Goal: Information Seeking & Learning: Compare options

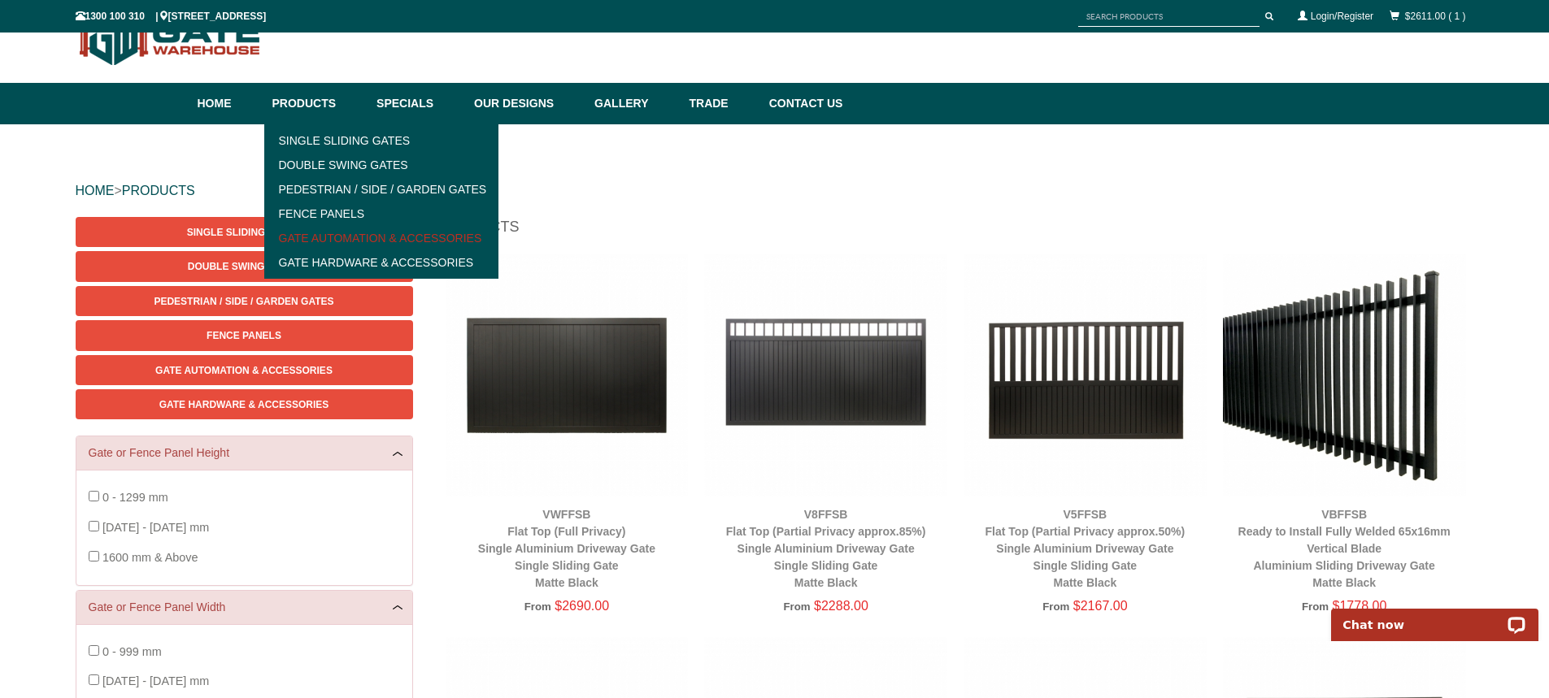
click at [339, 230] on link "Gate Automation & Accessories" at bounding box center [381, 238] width 225 height 24
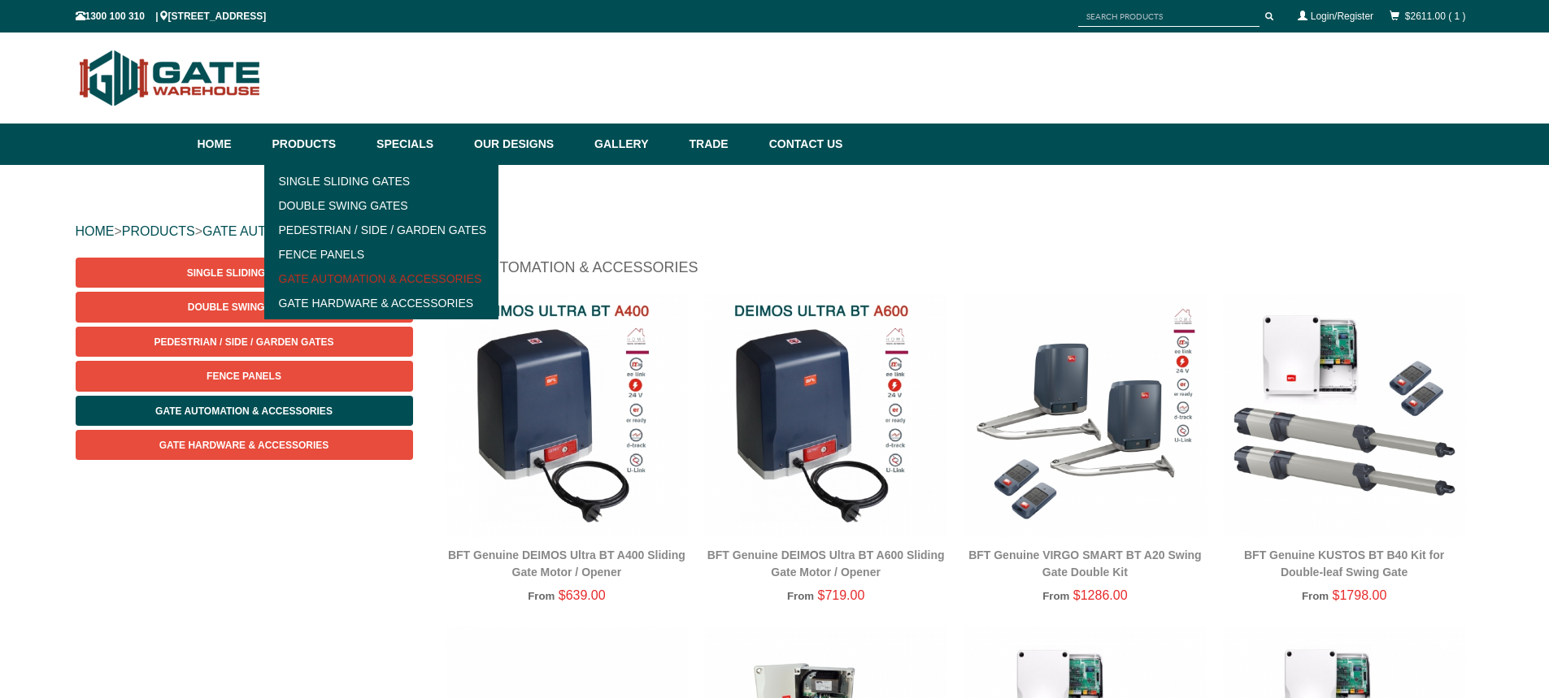
click at [356, 271] on link "Gate Automation & Accessories" at bounding box center [381, 279] width 225 height 24
click at [330, 295] on link "Gate Hardware & Accessories" at bounding box center [381, 303] width 225 height 24
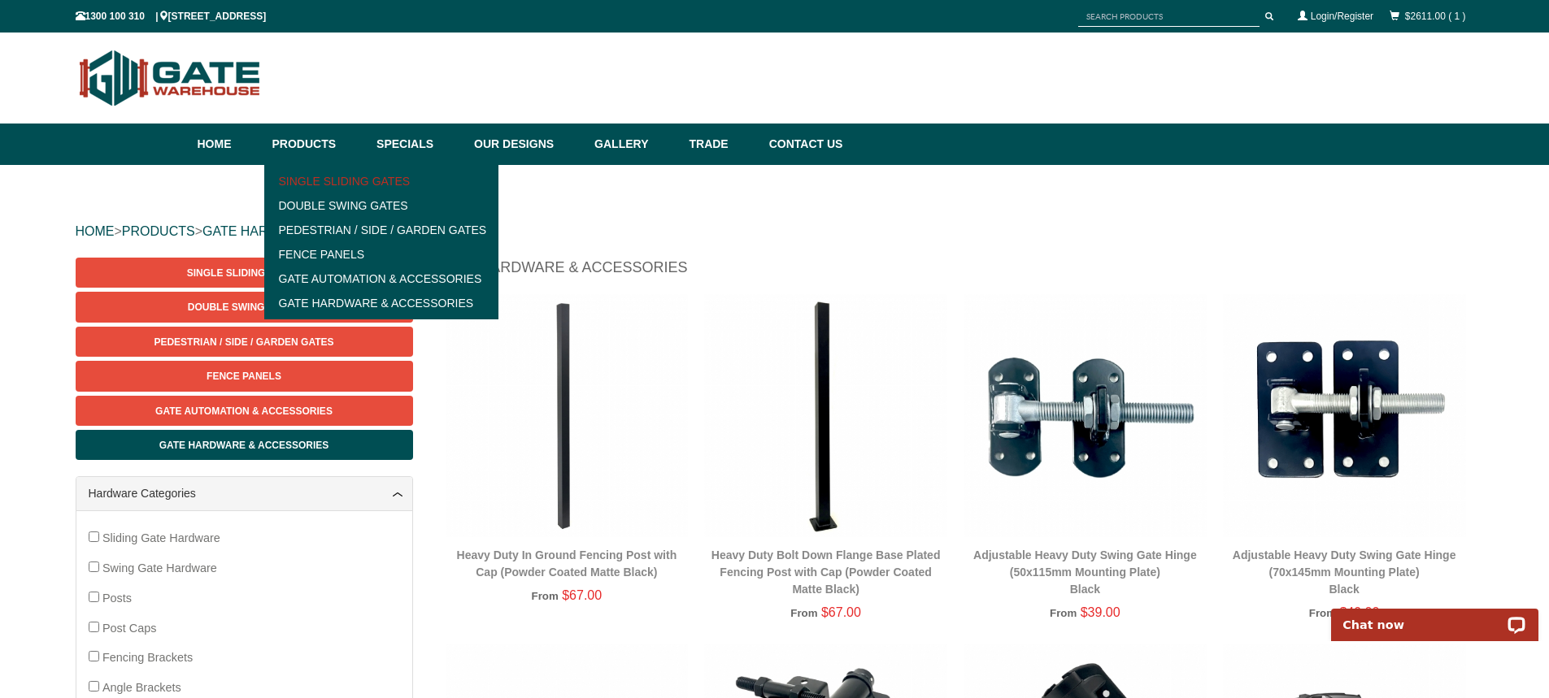
click at [324, 172] on link "Single Sliding Gates" at bounding box center [381, 181] width 225 height 24
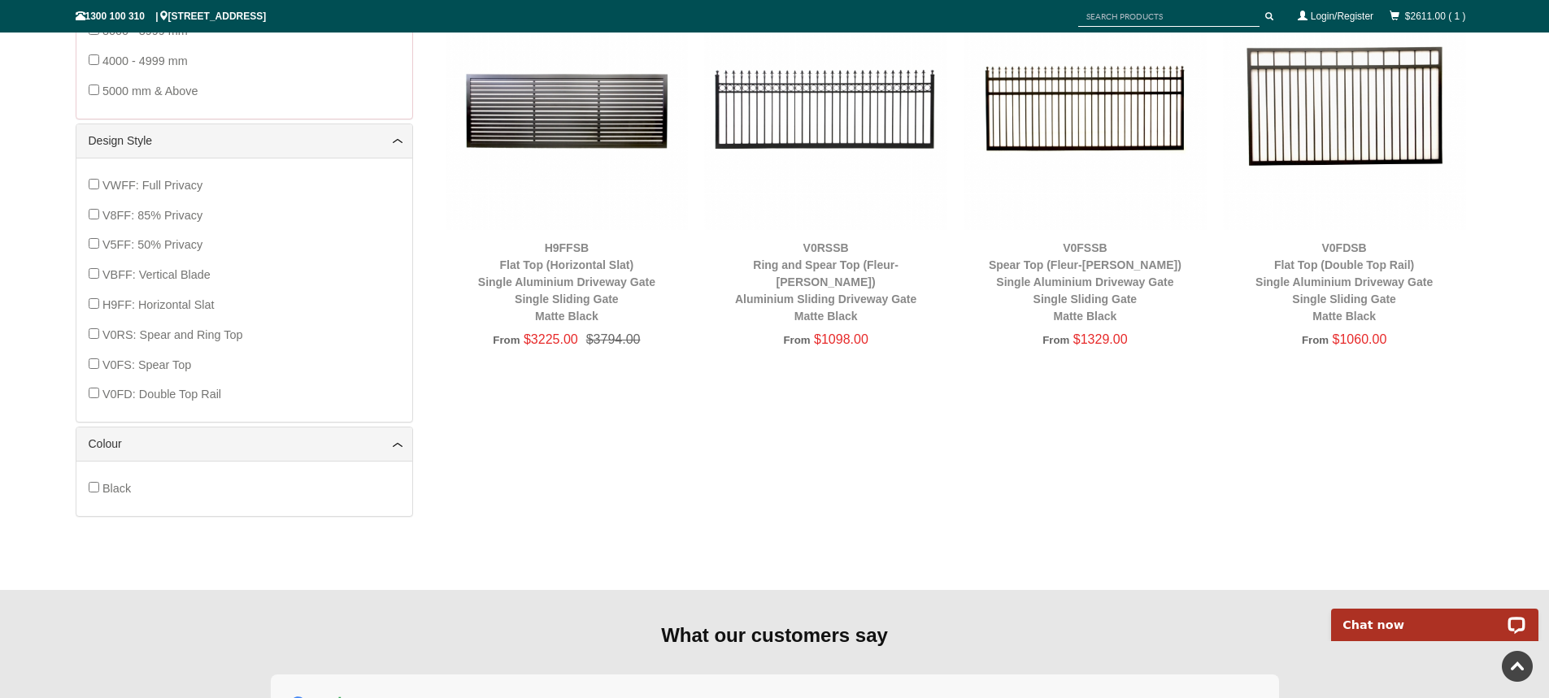
click at [1314, 120] on img at bounding box center [1344, 108] width 243 height 243
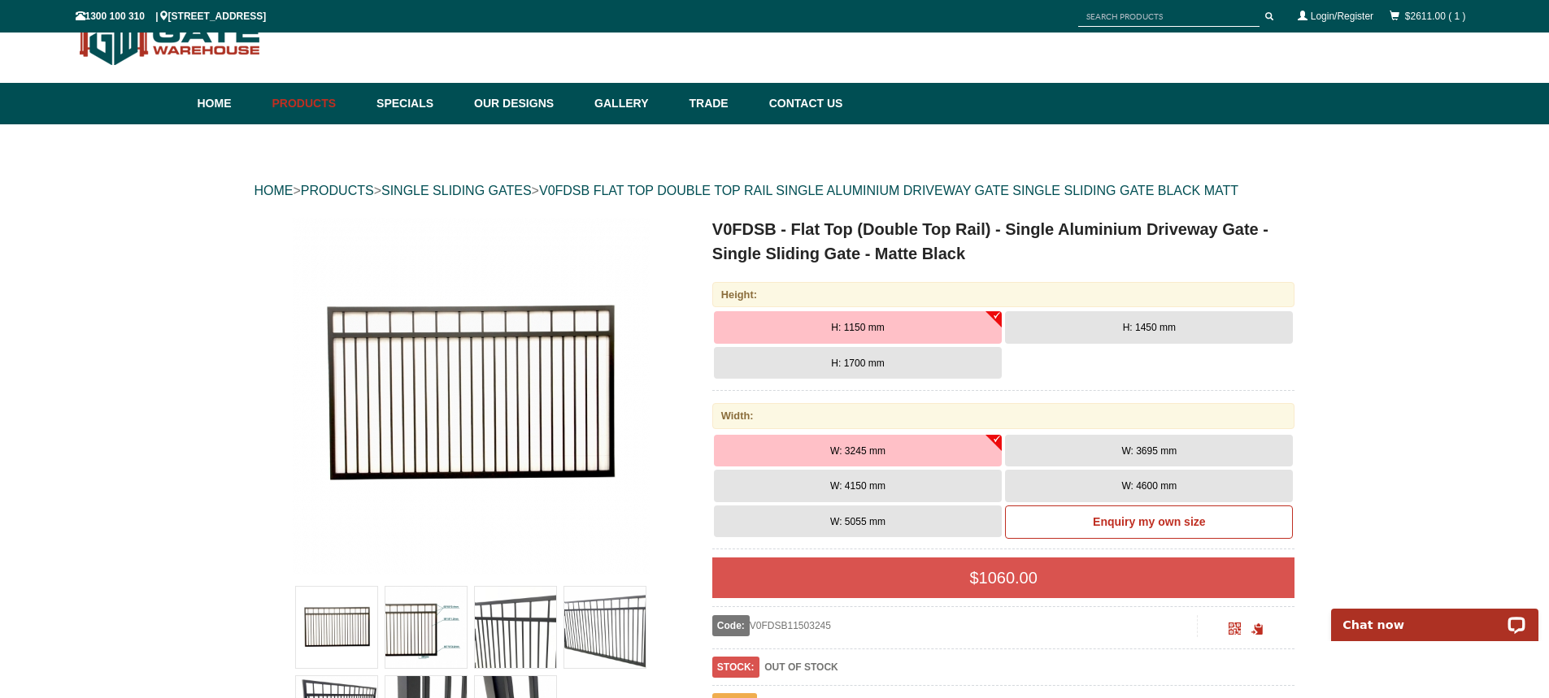
click at [877, 359] on span "H: 1700 mm" at bounding box center [857, 363] width 53 height 11
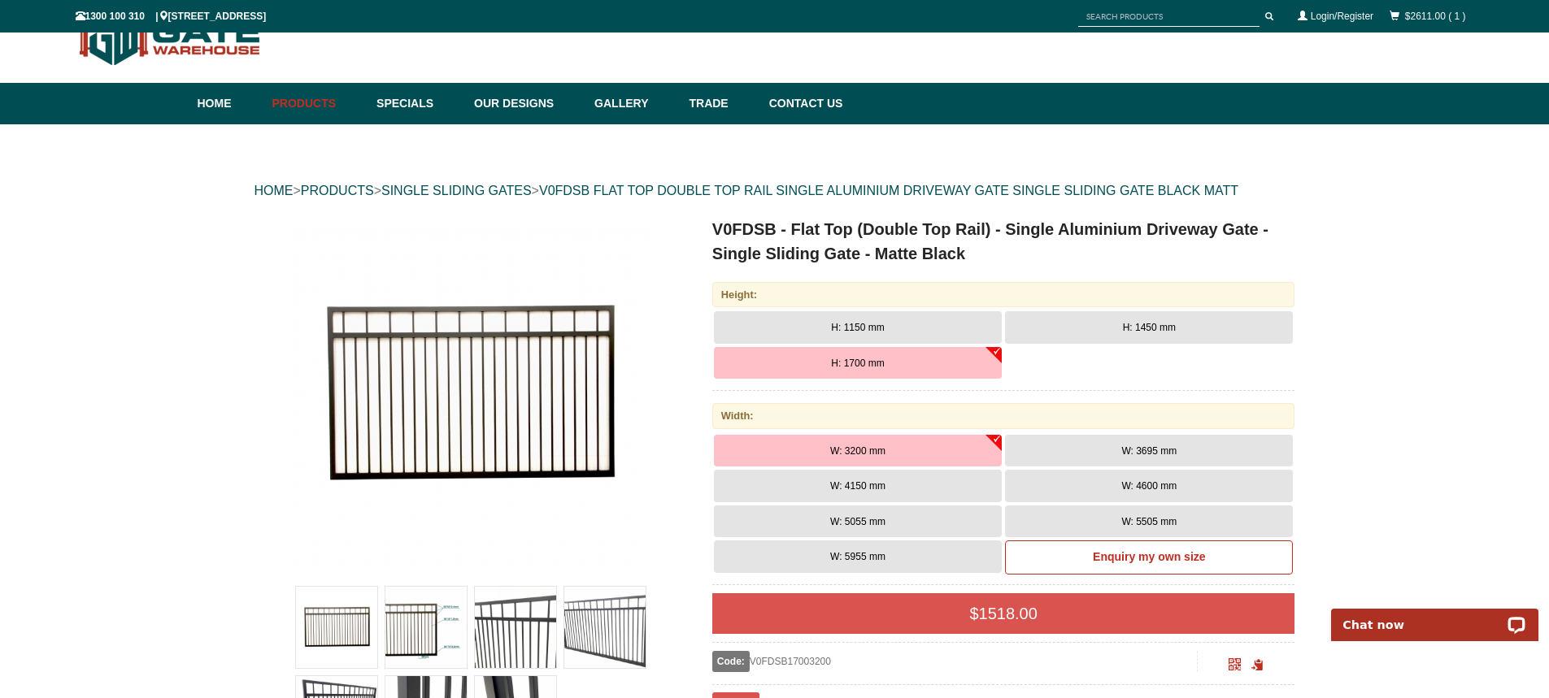
click at [1119, 514] on button "W: 5505 mm" at bounding box center [1149, 522] width 288 height 33
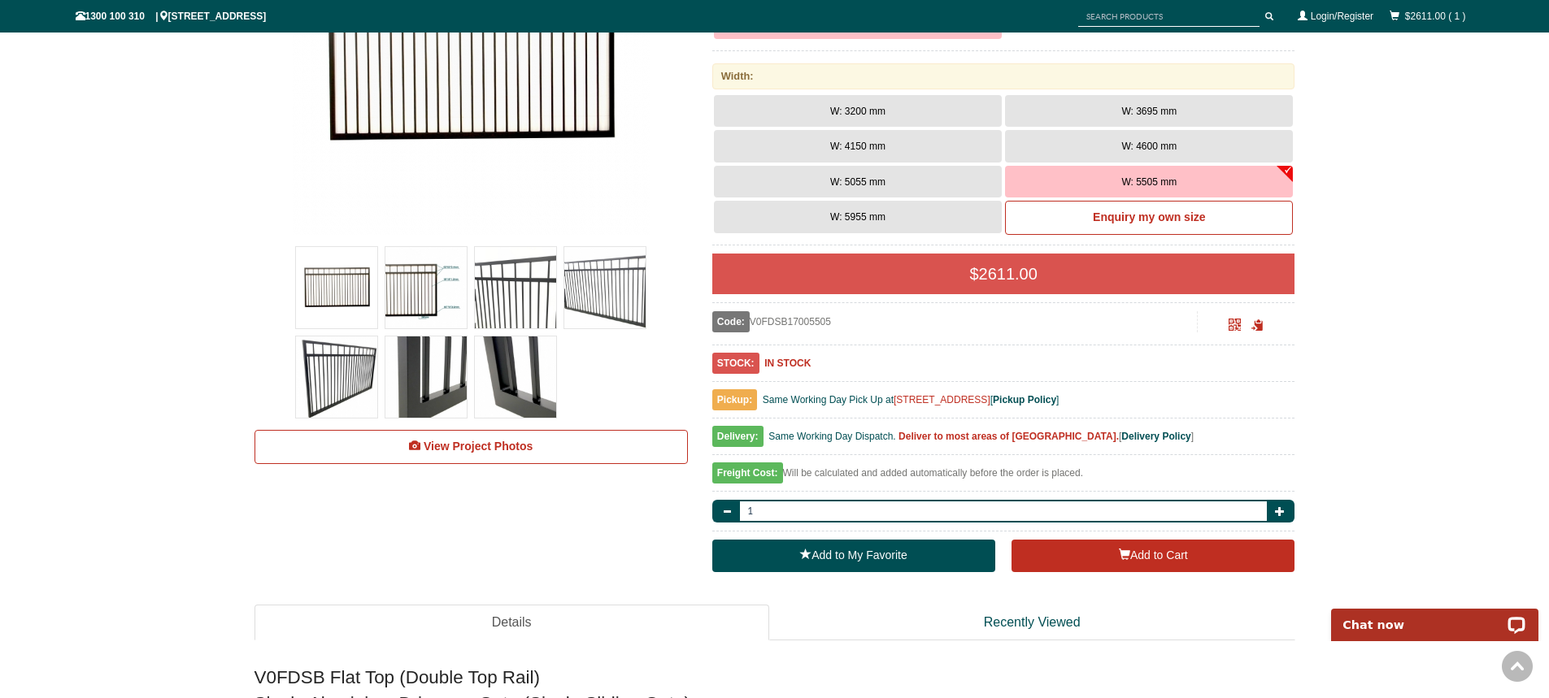
scroll to position [447, 0]
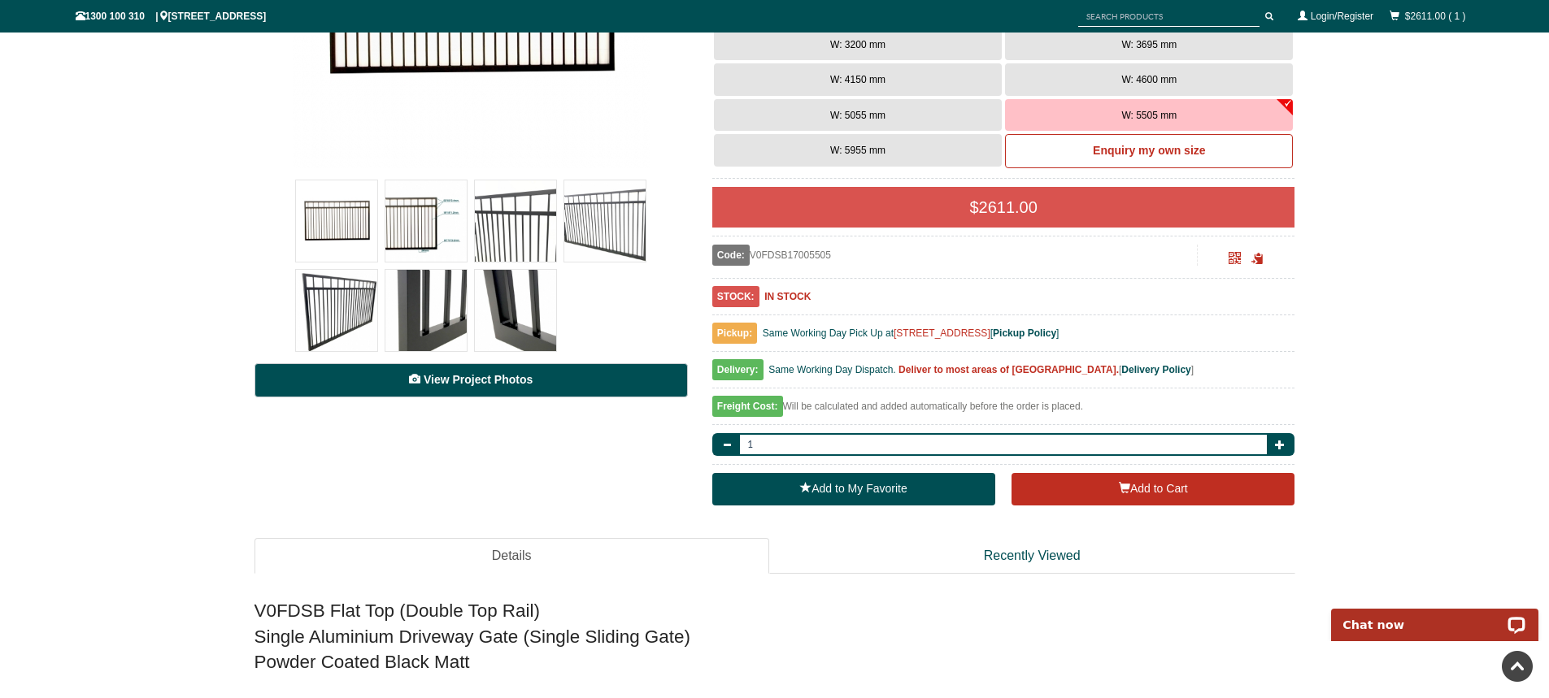
click at [468, 371] on link "View Project Photos" at bounding box center [470, 380] width 433 height 34
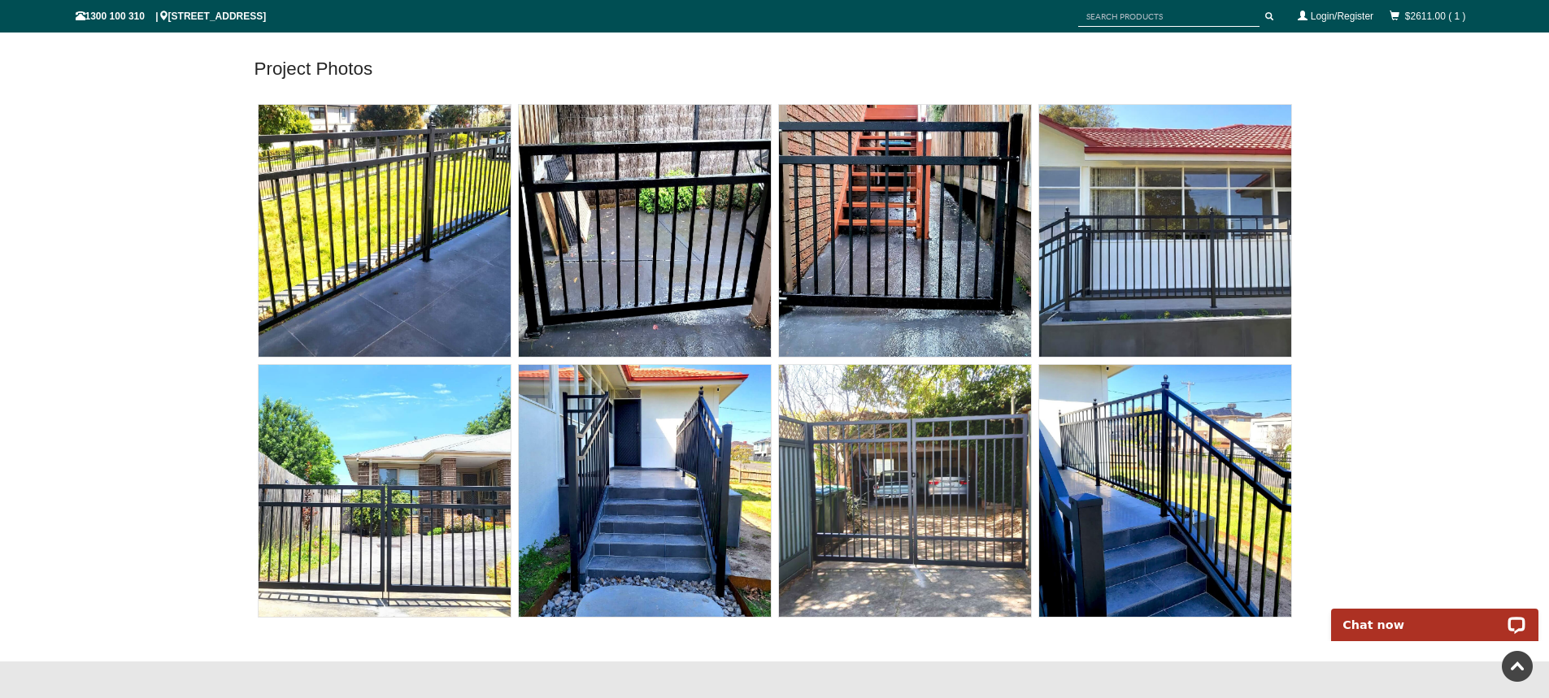
scroll to position [6572, 0]
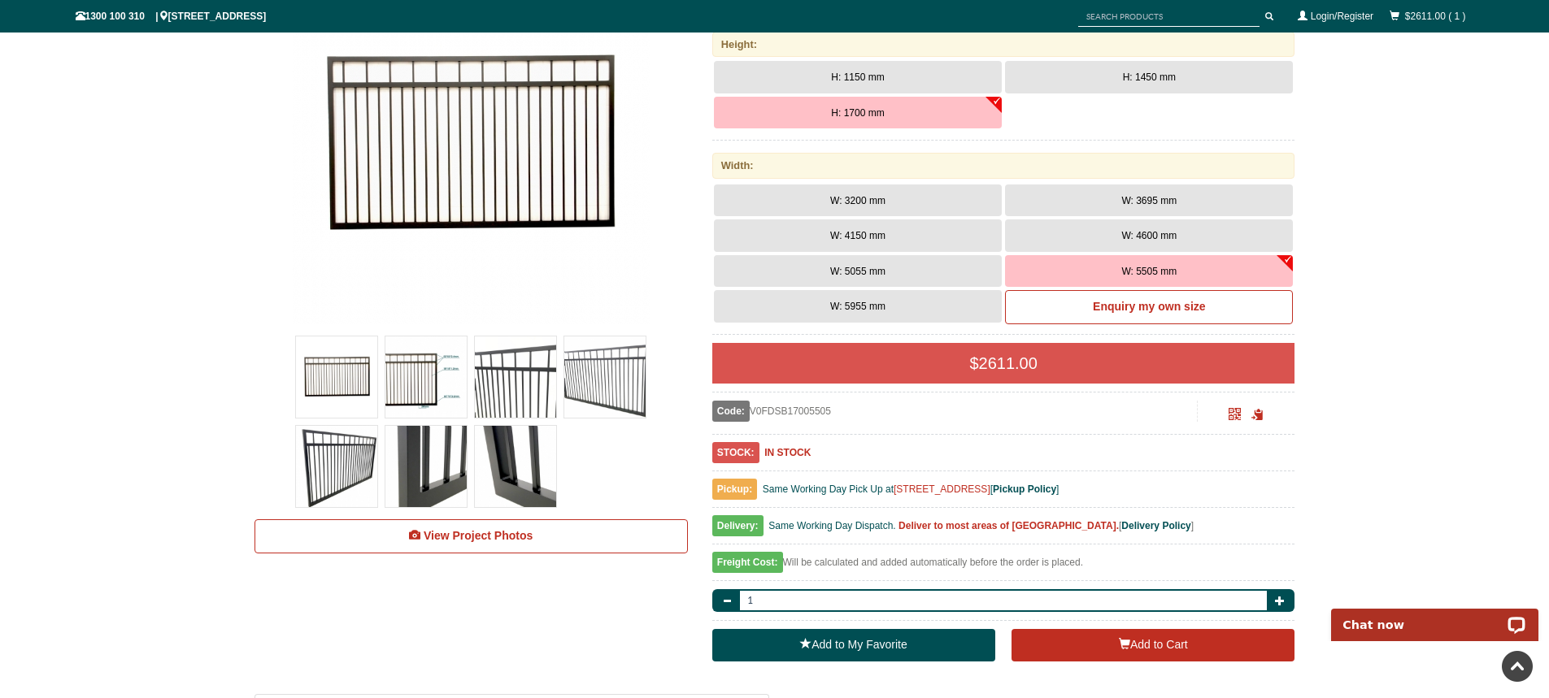
scroll to position [203, 0]
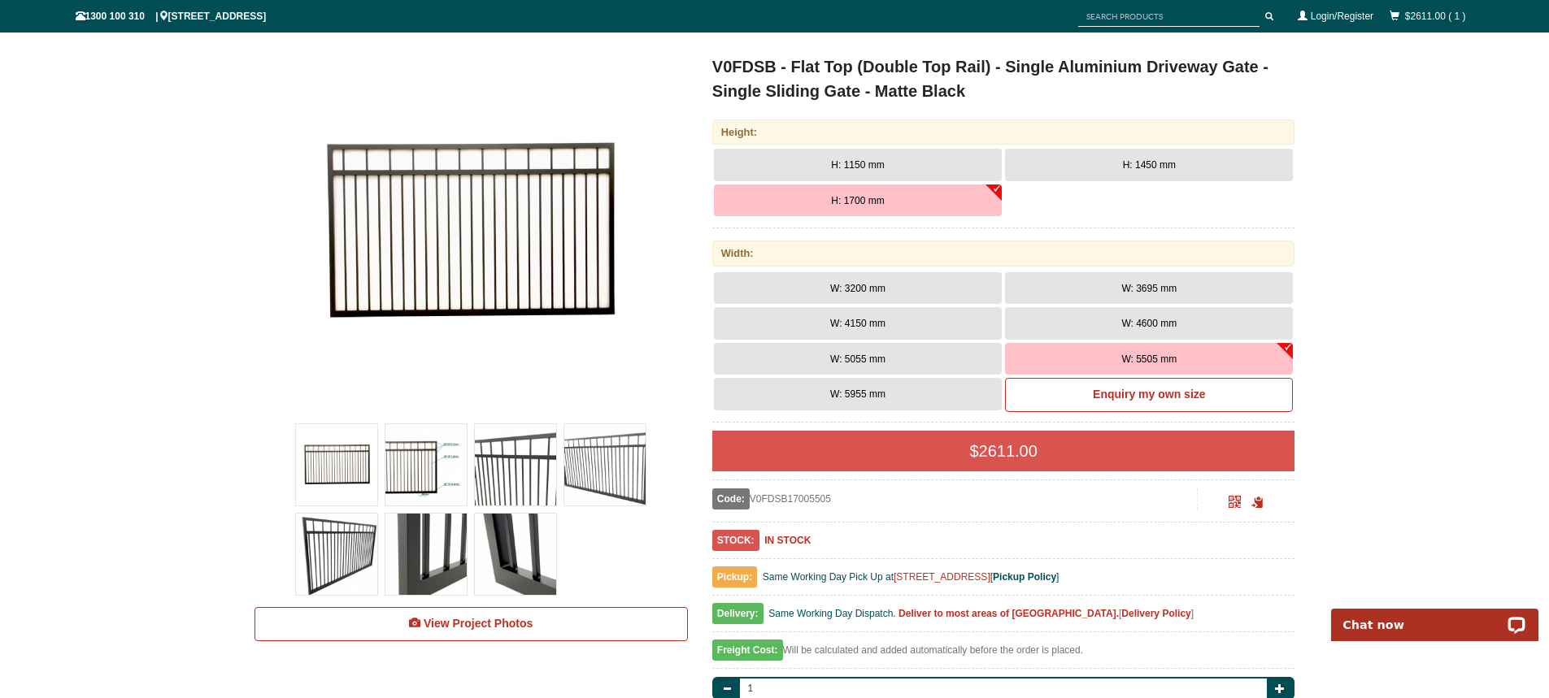
click at [1126, 611] on b "Delivery Policy" at bounding box center [1155, 613] width 69 height 11
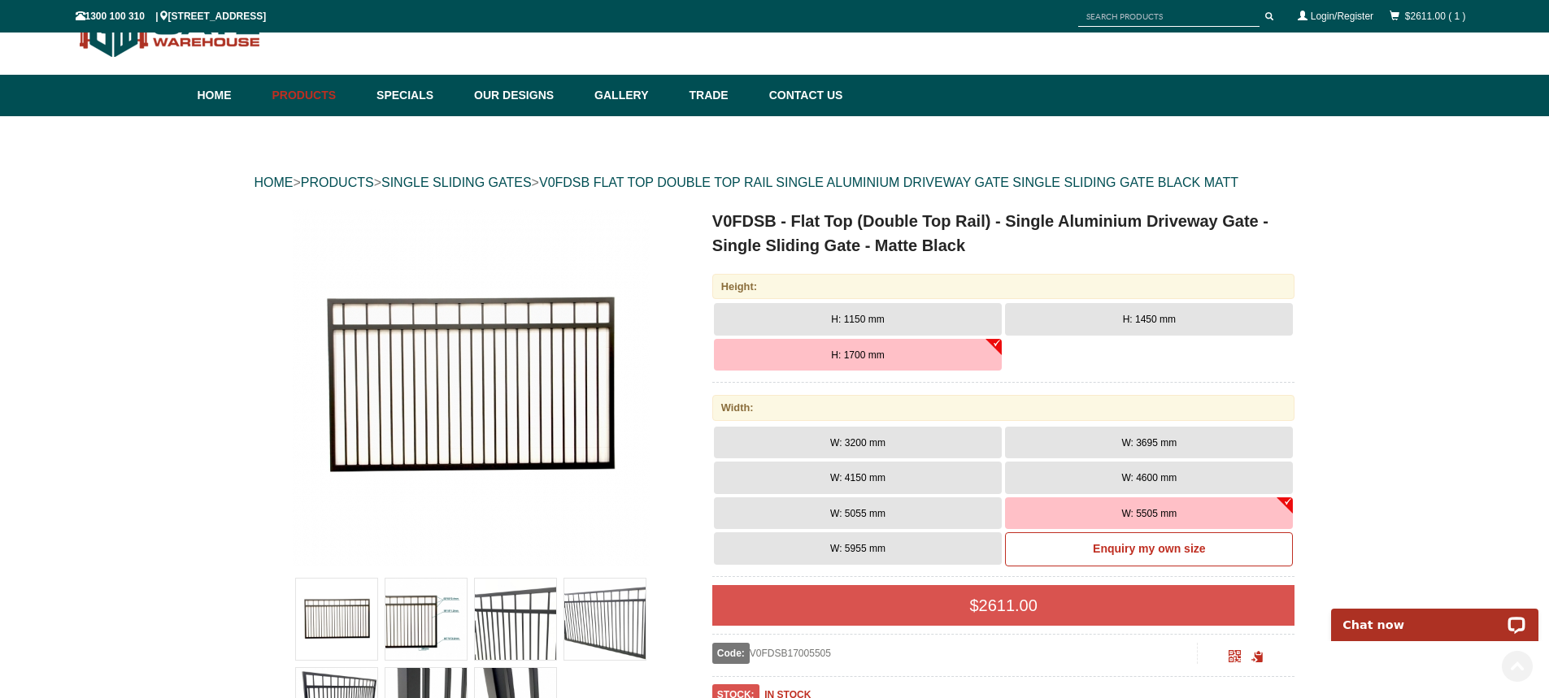
scroll to position [0, 0]
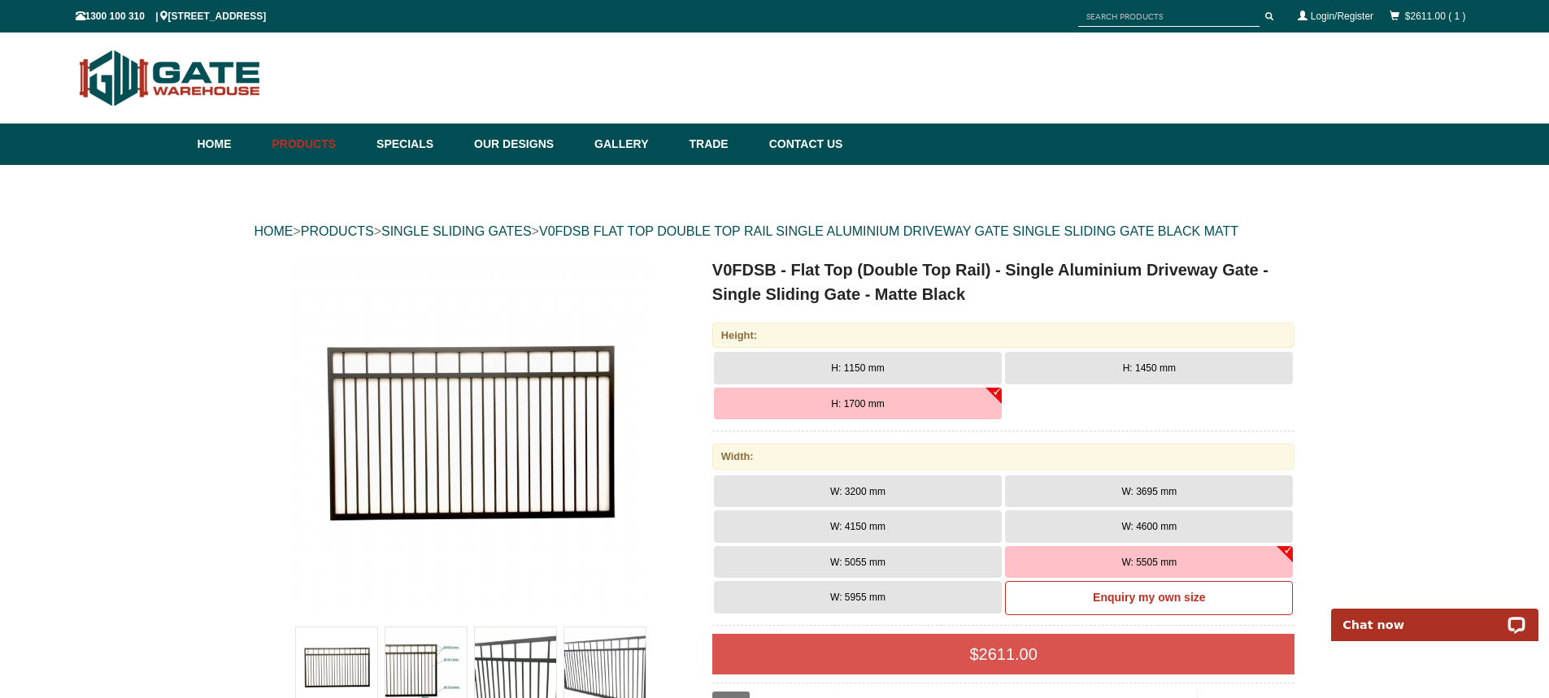
click at [1086, 363] on button "H: 1450 mm" at bounding box center [1149, 368] width 288 height 33
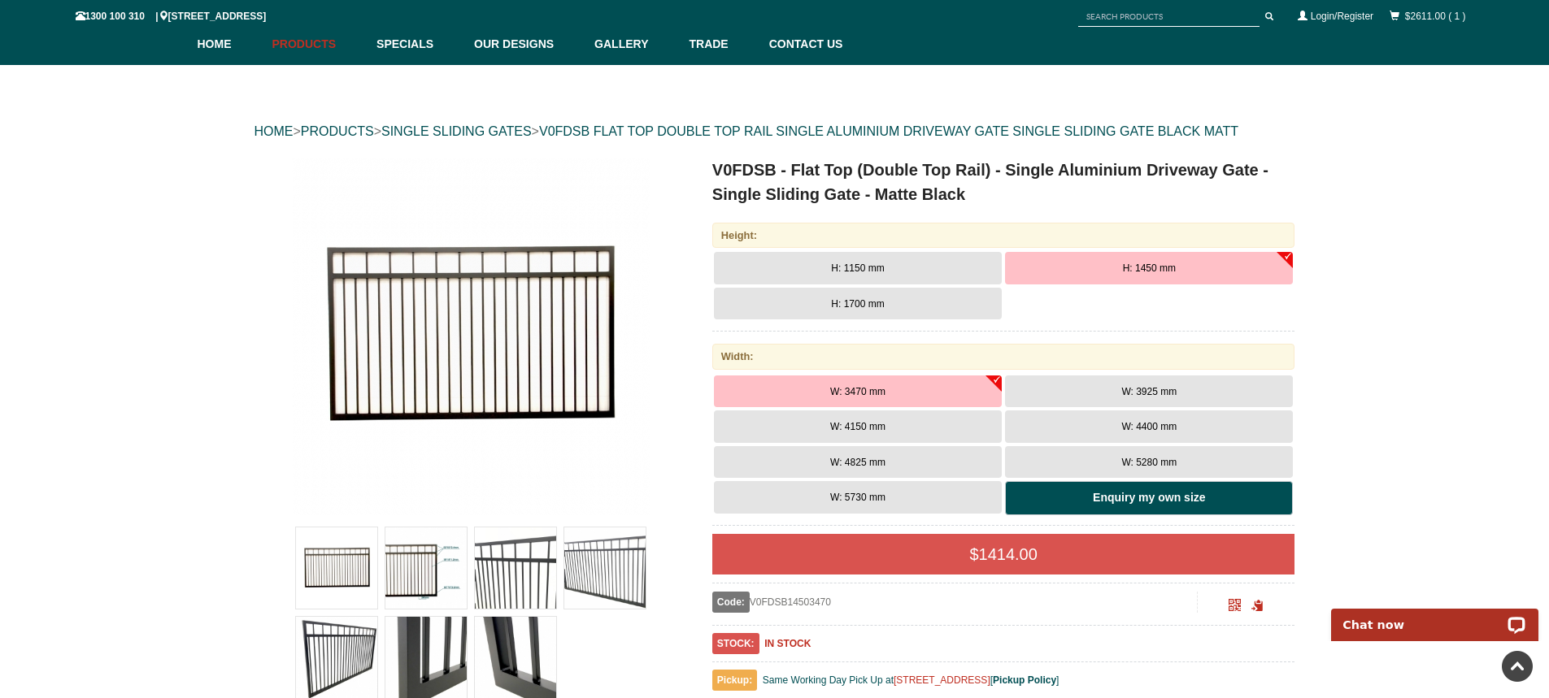
scroll to position [81, 0]
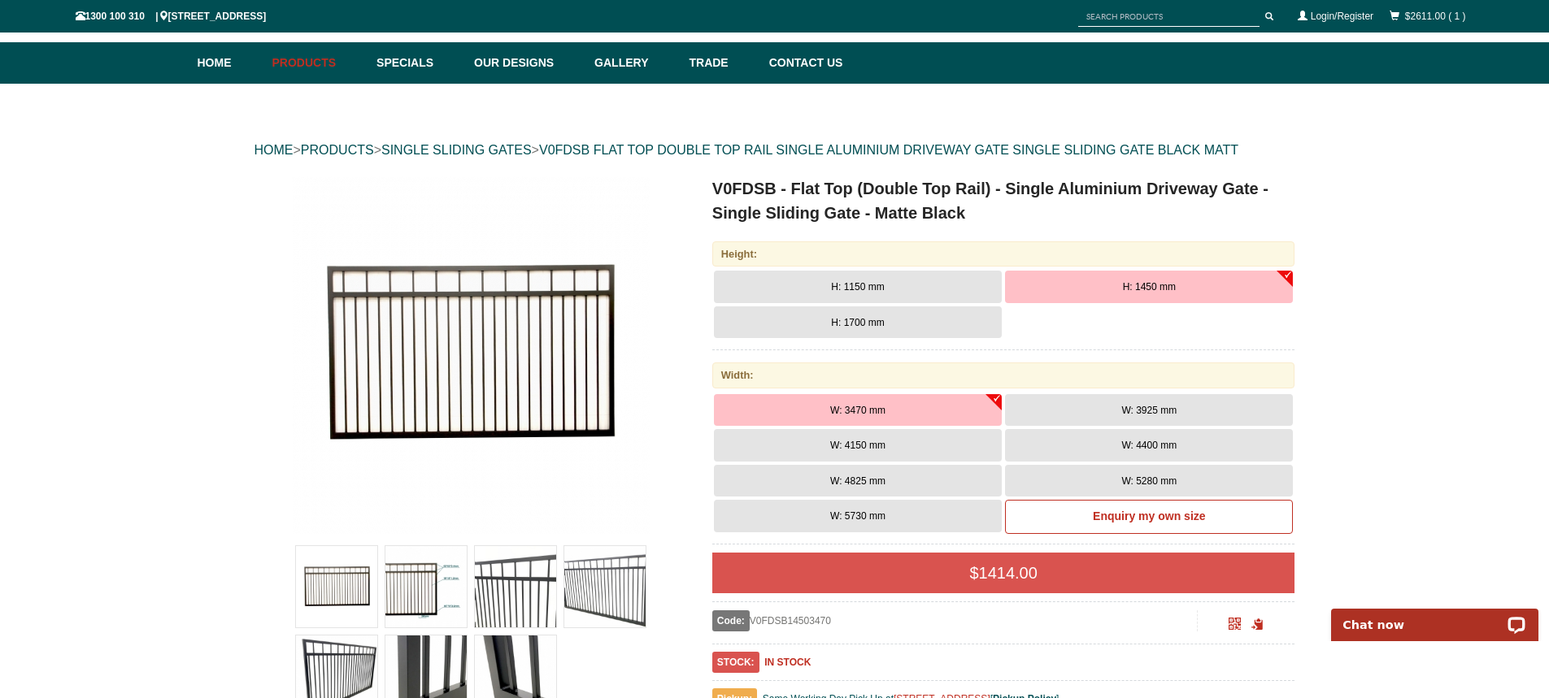
click at [863, 311] on button "H: 1700 mm" at bounding box center [858, 322] width 288 height 33
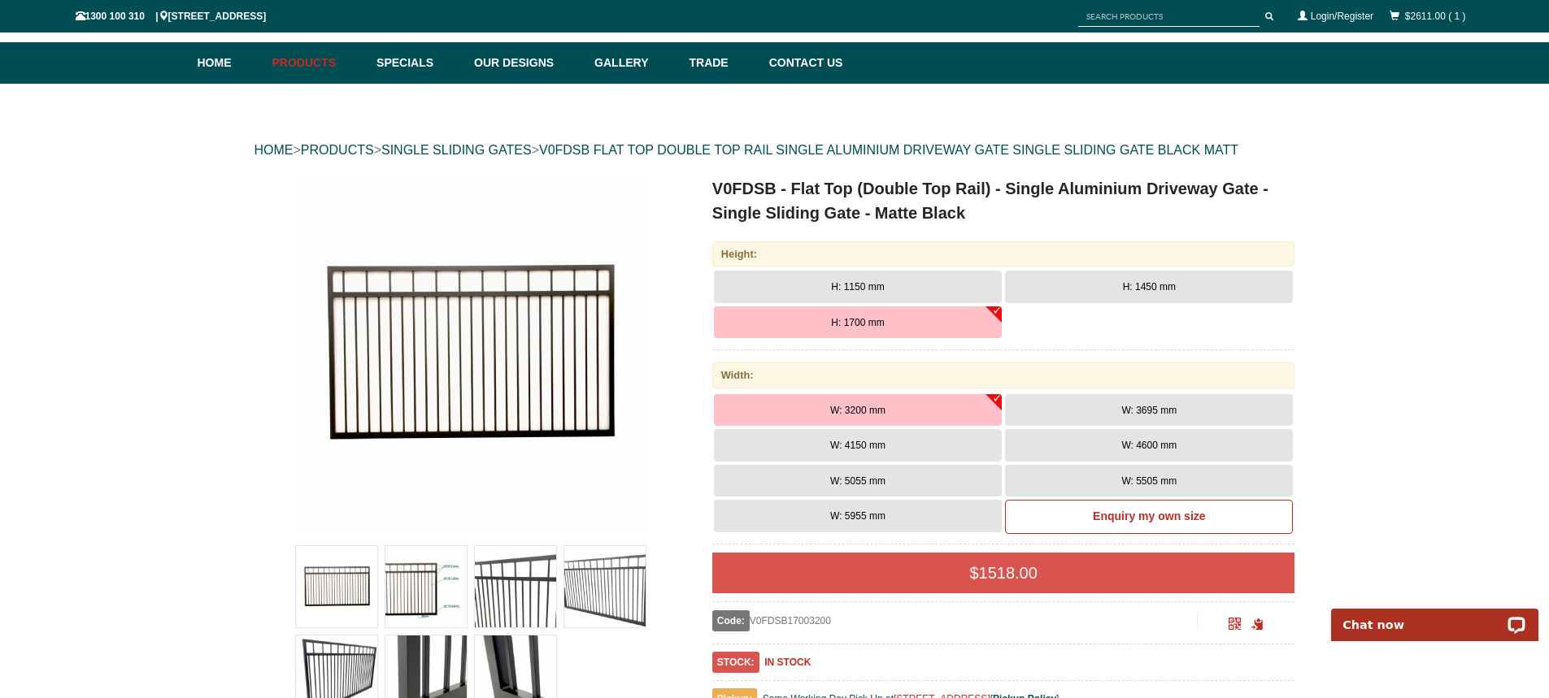
click at [433, 662] on img at bounding box center [425, 676] width 81 height 81
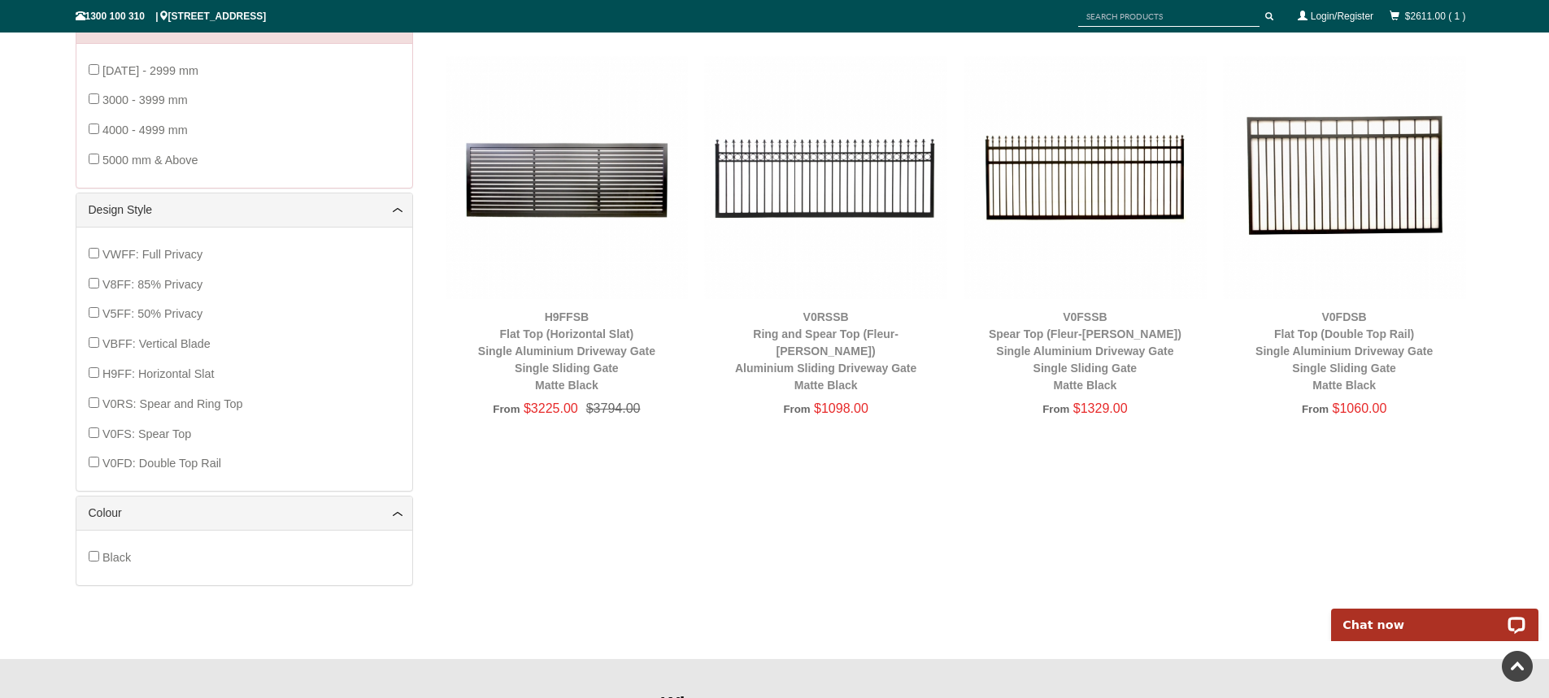
scroll to position [325, 0]
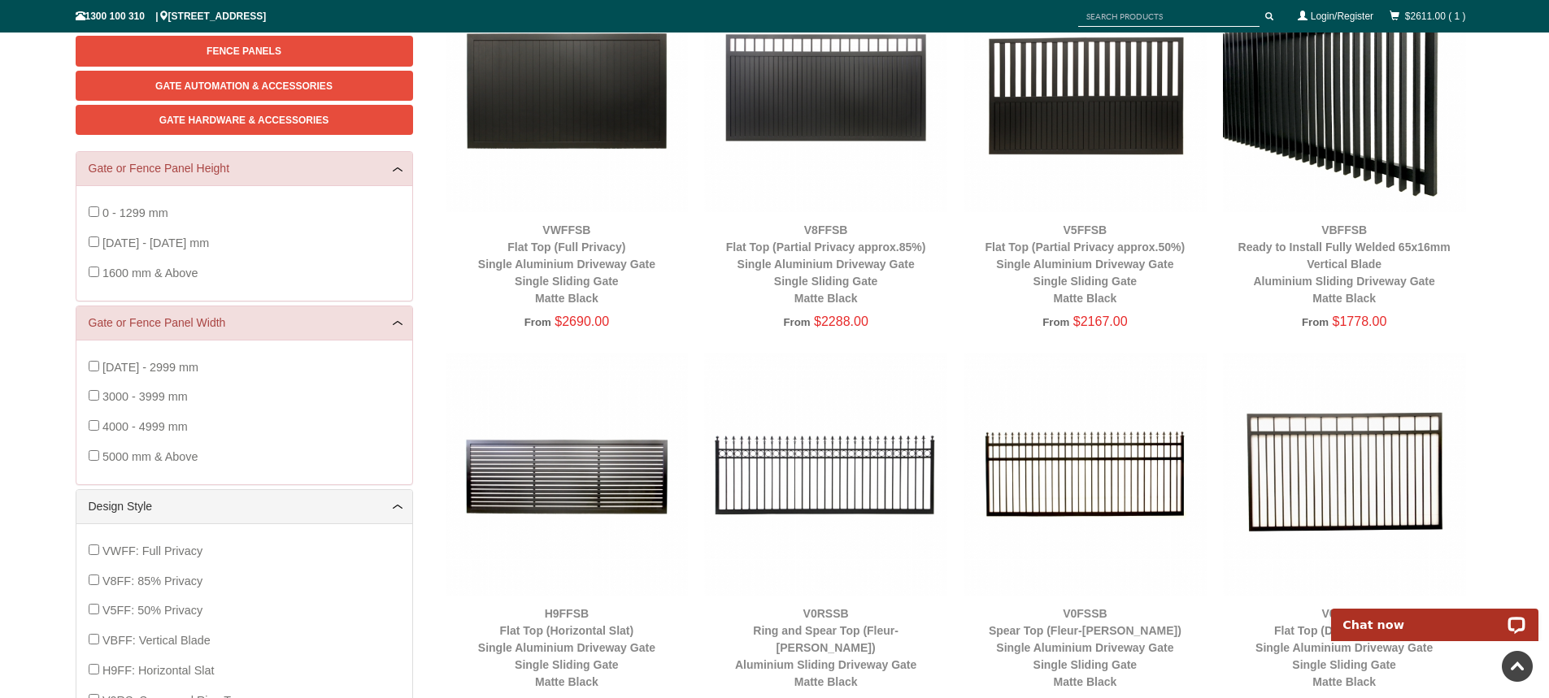
click at [1332, 172] on img at bounding box center [1344, 90] width 243 height 243
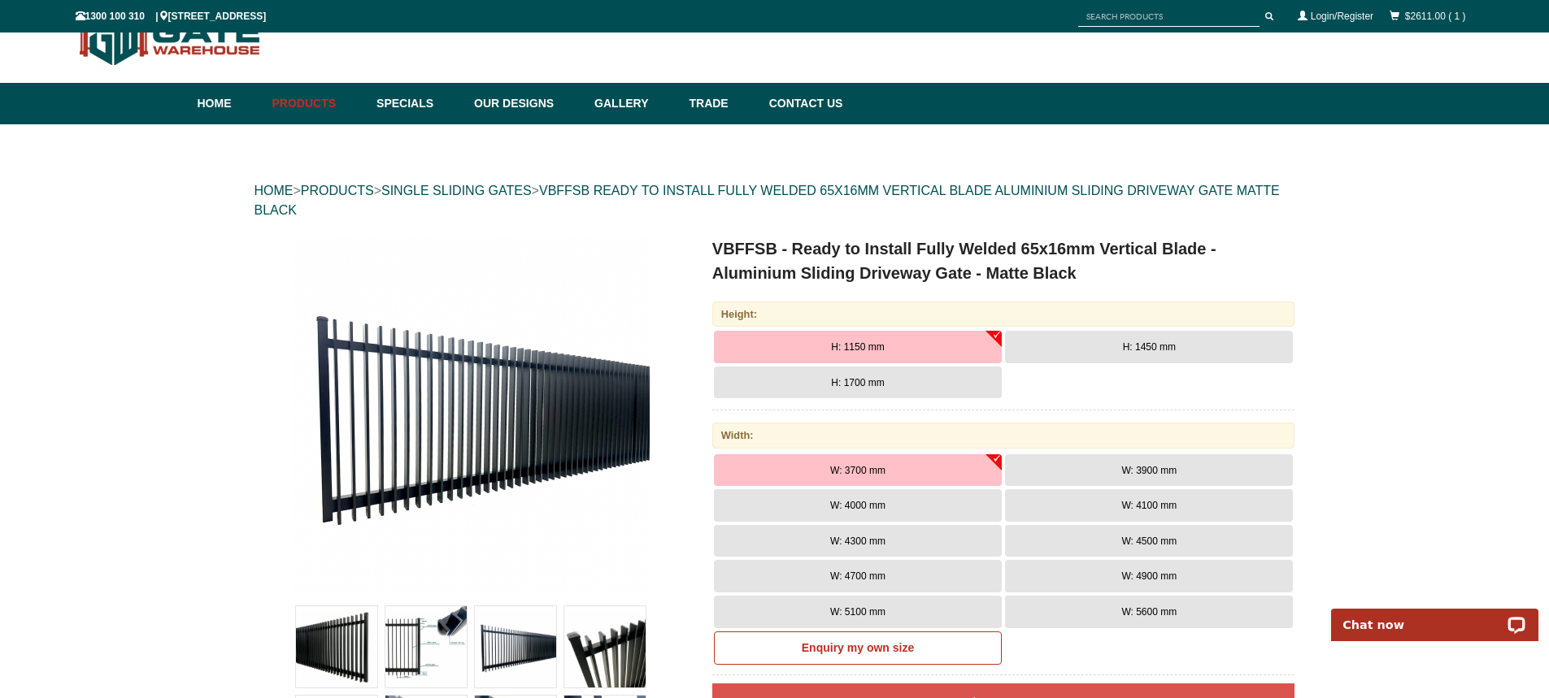
click at [886, 379] on button "H: 1700 mm" at bounding box center [858, 383] width 288 height 33
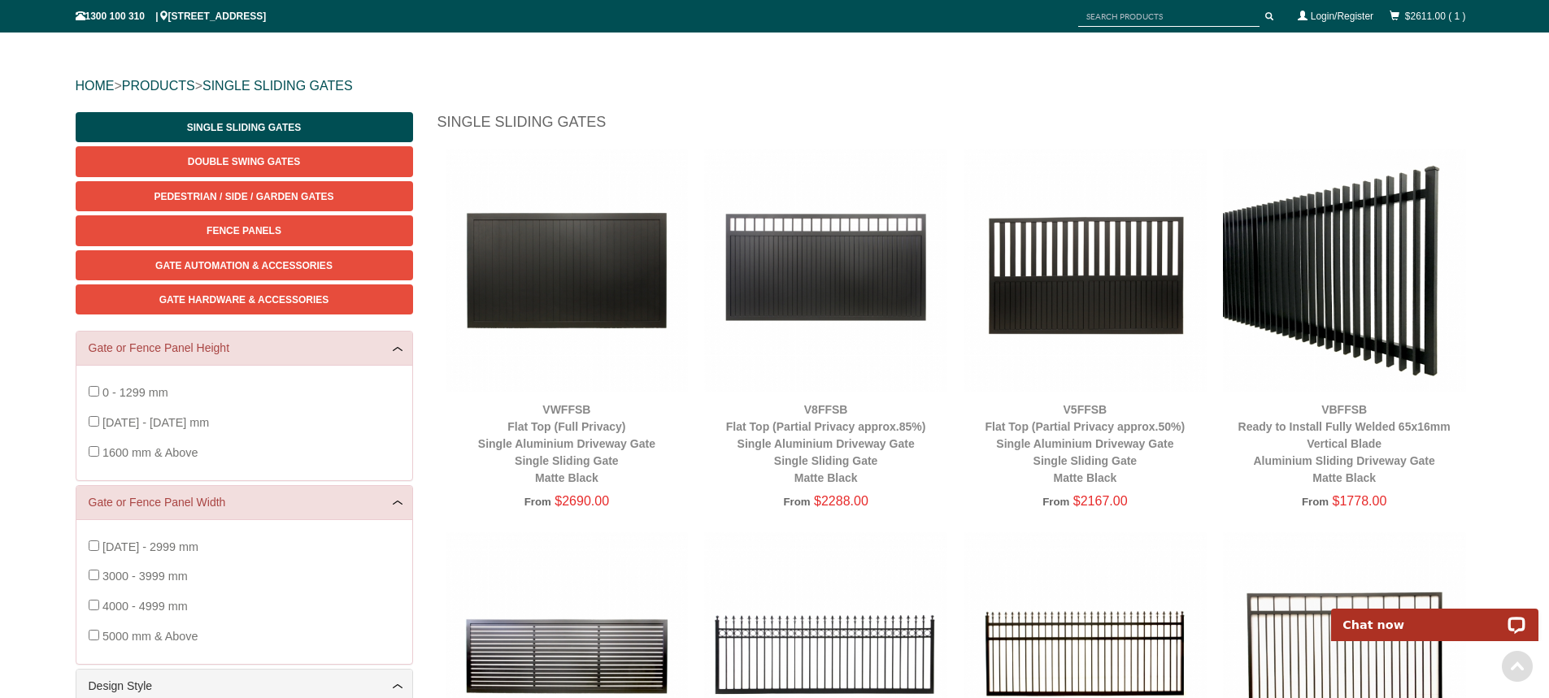
scroll to position [610, 0]
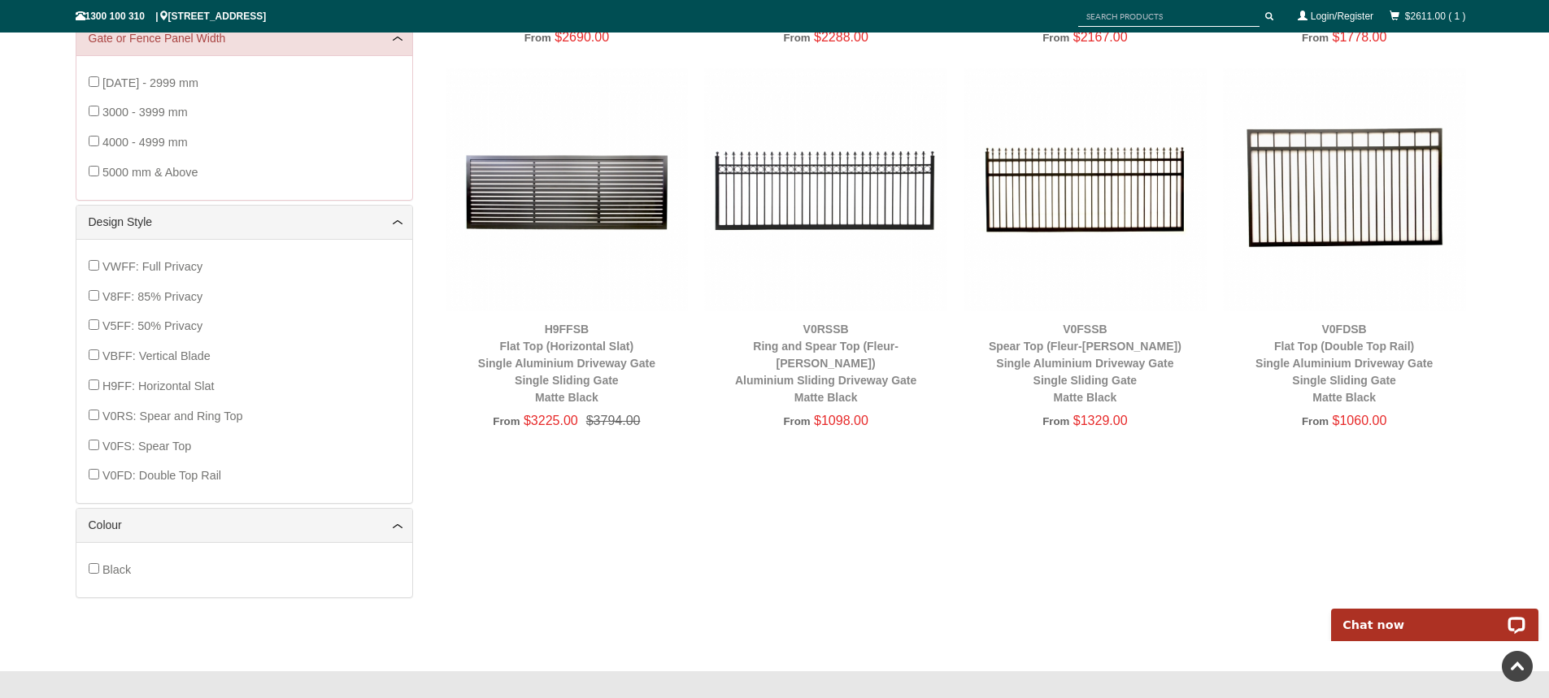
click at [1346, 174] on img at bounding box center [1344, 189] width 243 height 243
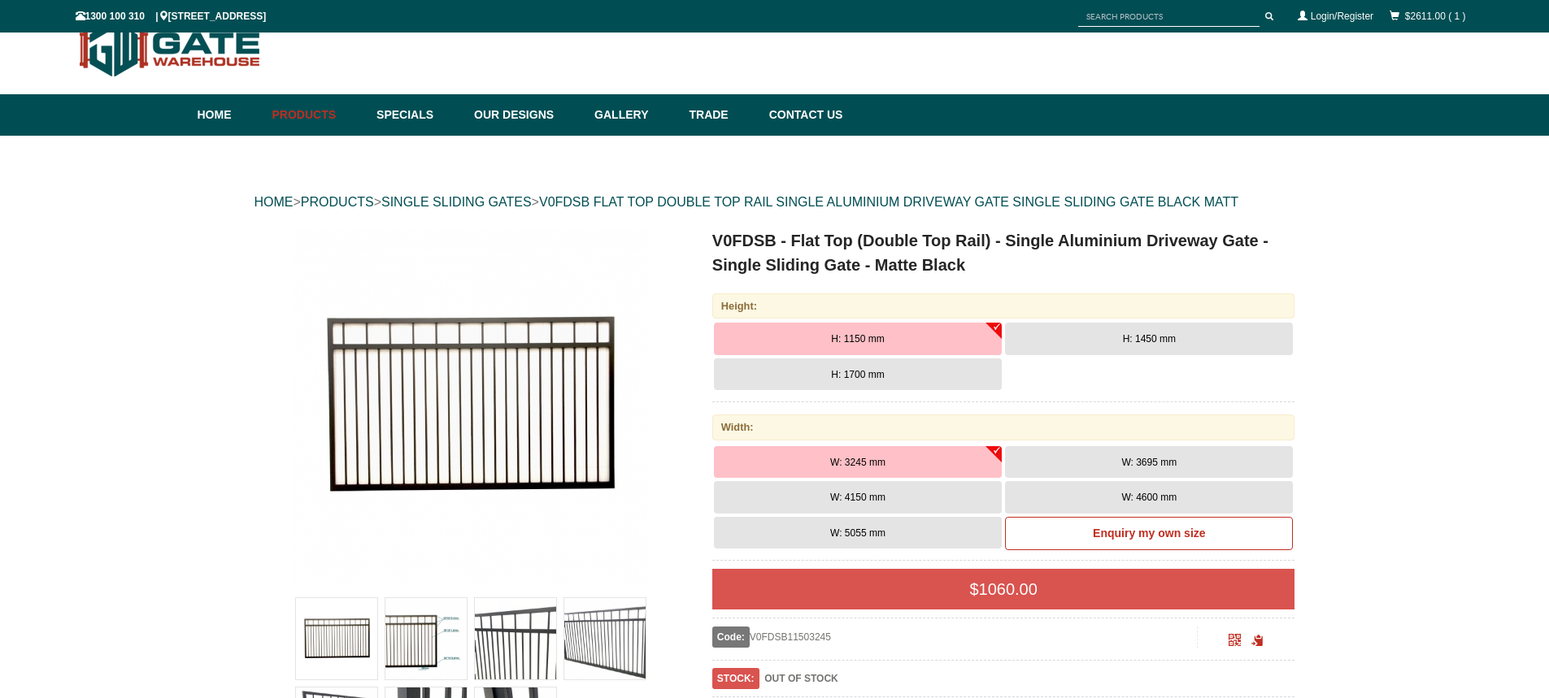
scroll to position [41, 0]
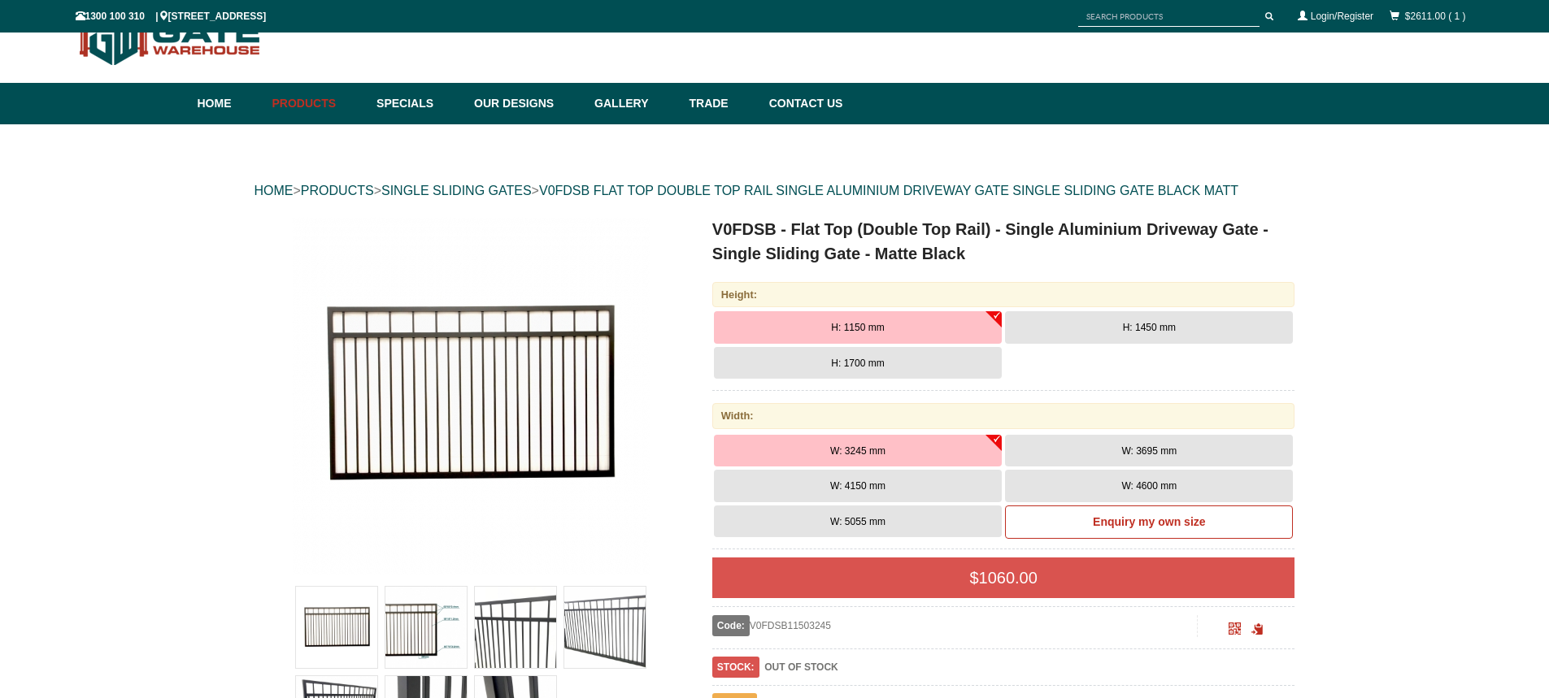
click at [823, 355] on button "H: 1700 mm" at bounding box center [858, 363] width 288 height 33
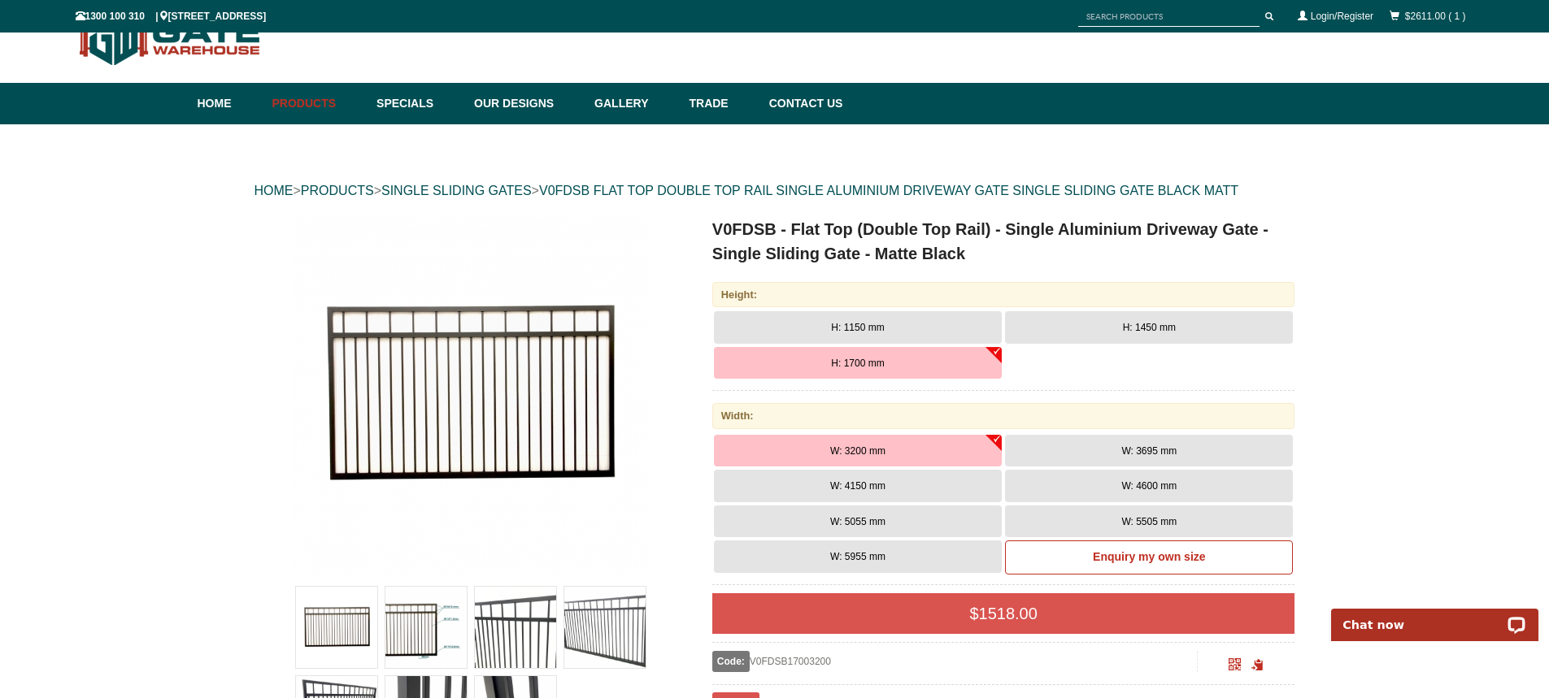
scroll to position [122, 0]
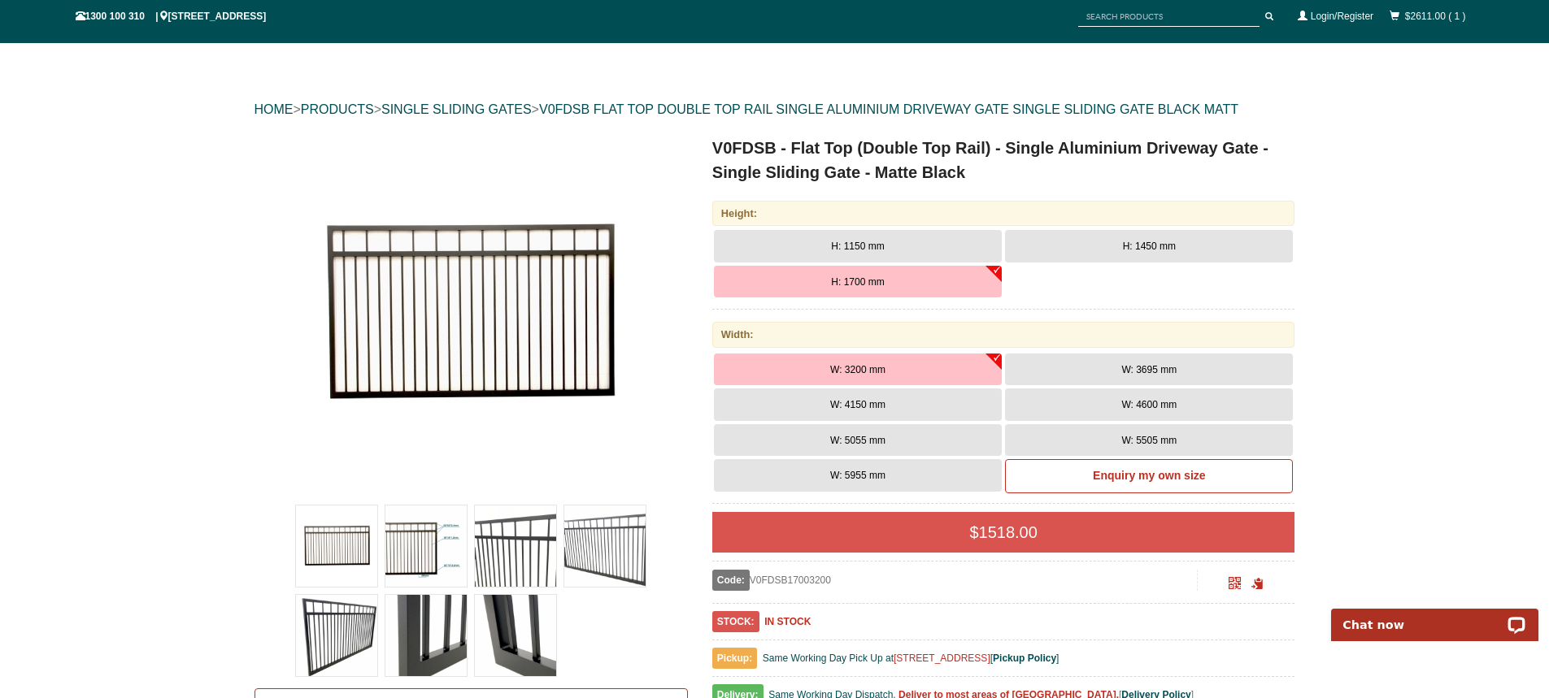
click at [1092, 439] on button "W: 5505 mm" at bounding box center [1149, 440] width 288 height 33
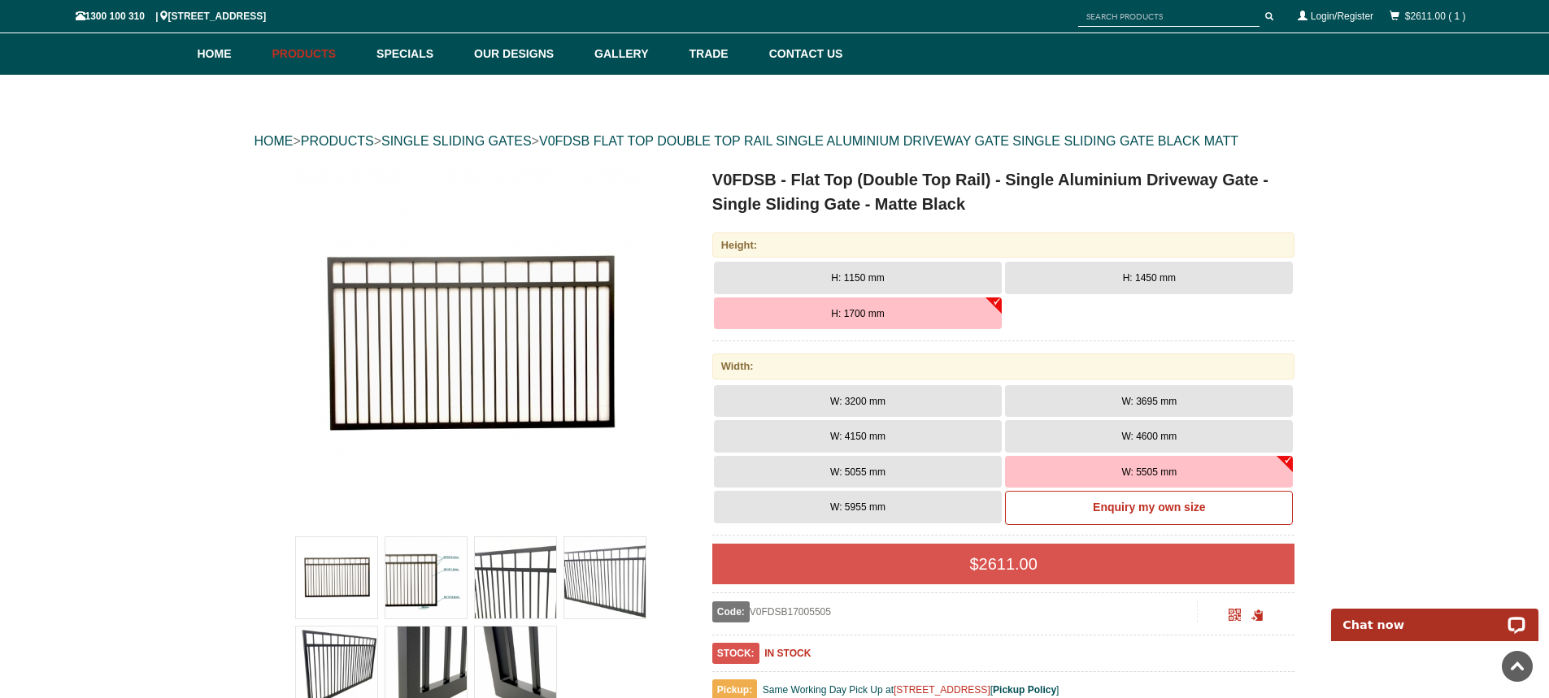
scroll to position [0, 0]
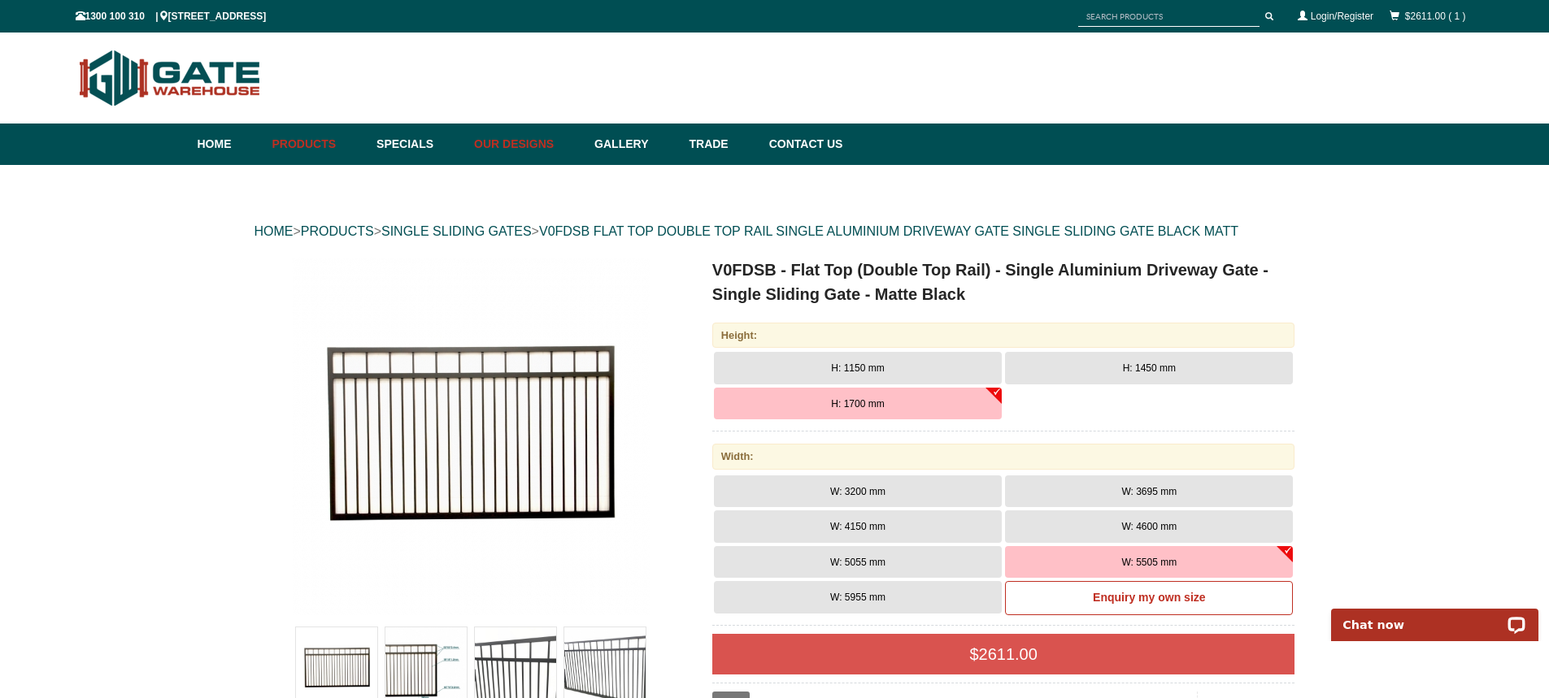
click at [504, 138] on link "Our Designs" at bounding box center [526, 144] width 120 height 41
